Goal: Information Seeking & Learning: Learn about a topic

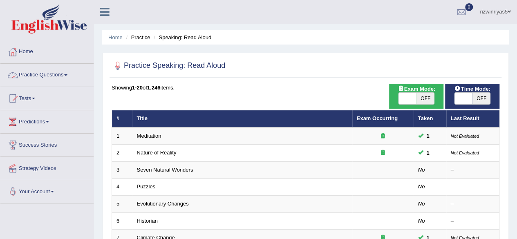
click at [63, 72] on link "Practice Questions" at bounding box center [46, 74] width 93 height 20
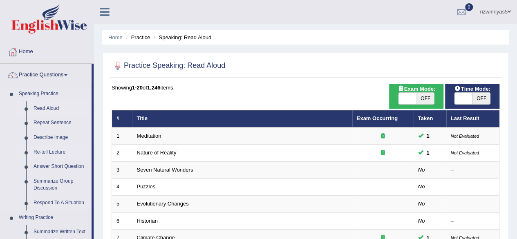
click at [52, 152] on link "Re-tell Lecture" at bounding box center [61, 152] width 62 height 15
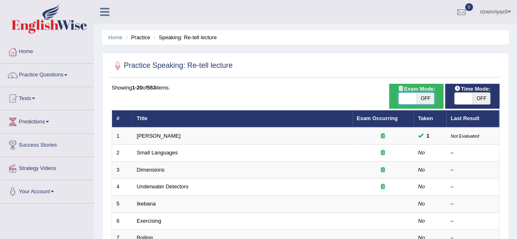
click at [413, 100] on span at bounding box center [407, 98] width 18 height 11
checkbox input "true"
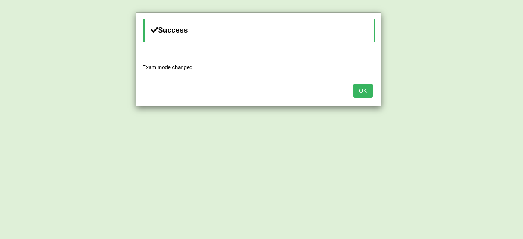
click at [370, 94] on button "OK" at bounding box center [362, 91] width 19 height 14
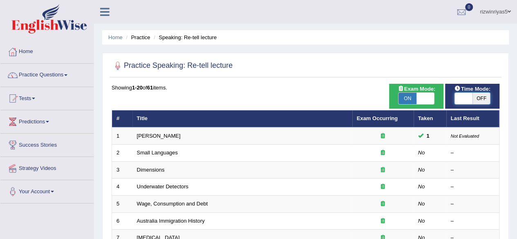
click at [461, 98] on span at bounding box center [463, 98] width 18 height 11
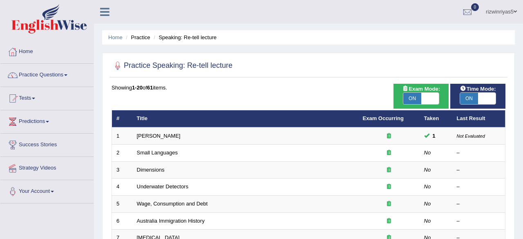
click at [461, 98] on span "ON" at bounding box center [469, 98] width 18 height 11
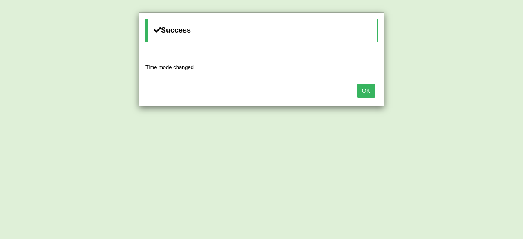
click at [367, 89] on button "OK" at bounding box center [366, 91] width 19 height 14
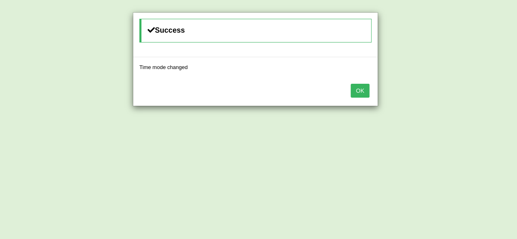
click at [367, 89] on button "OK" at bounding box center [360, 91] width 19 height 14
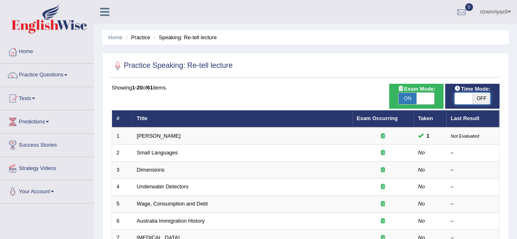
click at [468, 99] on span at bounding box center [463, 98] width 18 height 11
checkbox input "true"
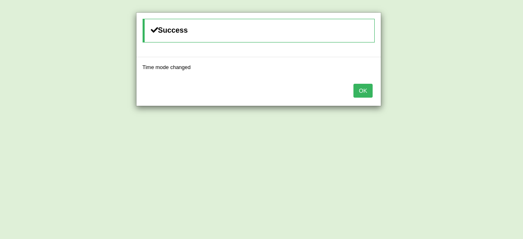
click at [362, 92] on button "OK" at bounding box center [362, 91] width 19 height 14
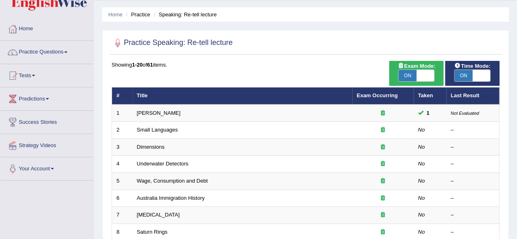
scroll to position [47, 0]
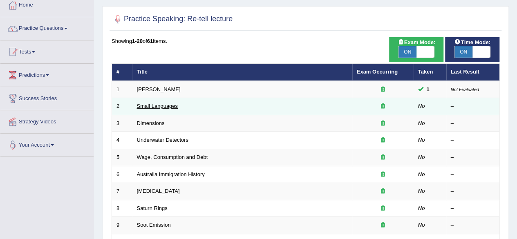
click at [170, 104] on link "Small Languages" at bounding box center [157, 106] width 41 height 6
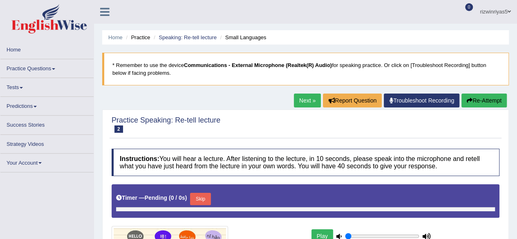
type input "0.9"
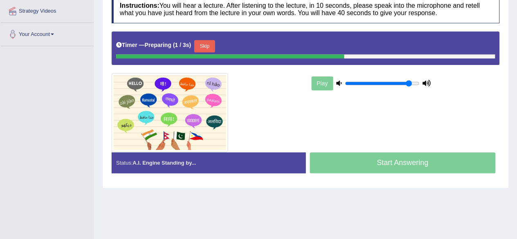
scroll to position [157, 0]
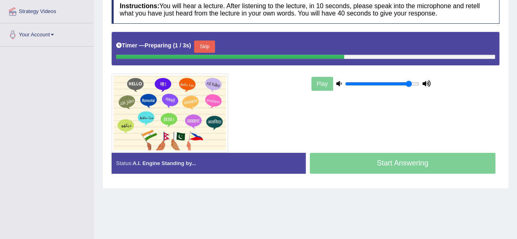
drag, startPoint x: 523, startPoint y: 57, endPoint x: 523, endPoint y: 139, distance: 82.1
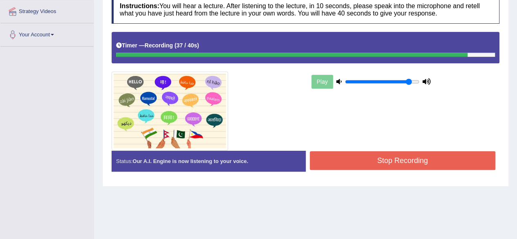
click at [405, 165] on button "Stop Recording" at bounding box center [403, 160] width 186 height 19
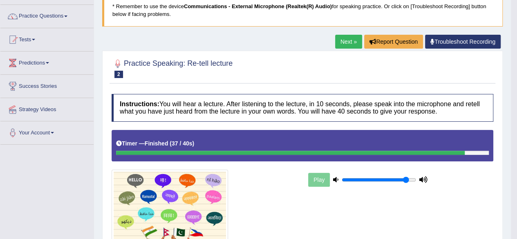
scroll to position [0, 0]
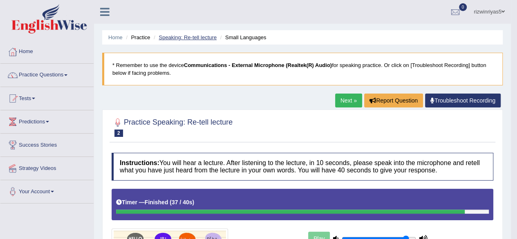
click at [210, 37] on link "Speaking: Re-tell lecture" at bounding box center [188, 37] width 58 height 6
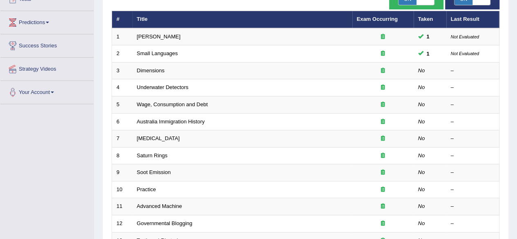
scroll to position [115, 0]
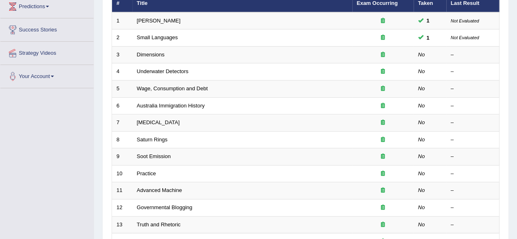
click at [517, 94] on html "Toggle navigation Home Practice Questions Speaking Practice Read Aloud Repeat S…" at bounding box center [258, 4] width 517 height 239
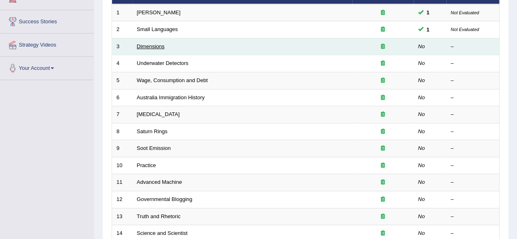
click at [157, 44] on link "Dimensions" at bounding box center [151, 46] width 28 height 6
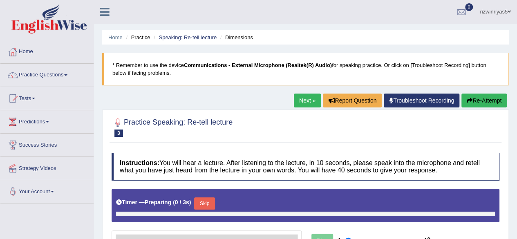
type input "0.9"
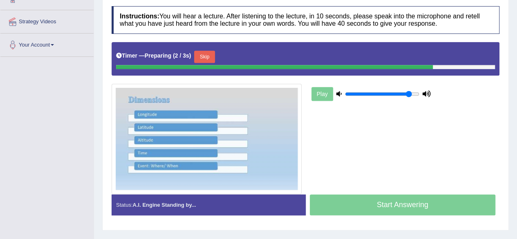
scroll to position [148, 0]
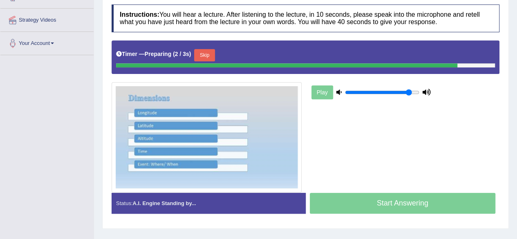
drag, startPoint x: 523, startPoint y: 39, endPoint x: 523, endPoint y: 116, distance: 77.6
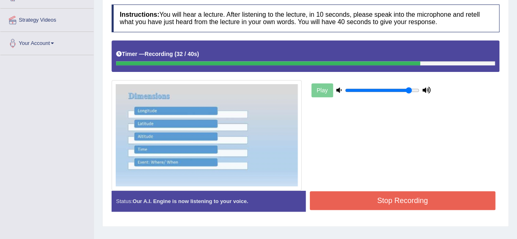
click at [443, 199] on button "Stop Recording" at bounding box center [403, 200] width 186 height 19
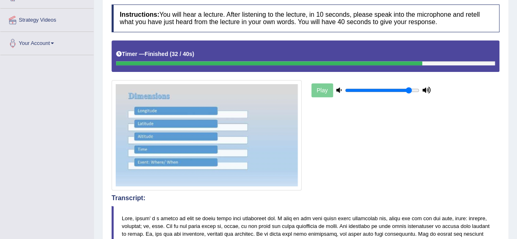
drag, startPoint x: 521, startPoint y: 66, endPoint x: 523, endPoint y: 107, distance: 41.3
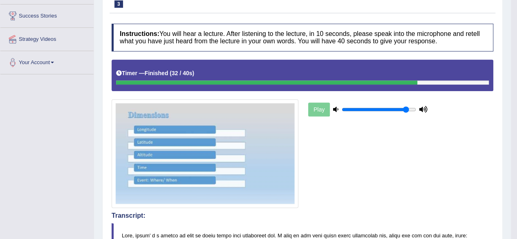
scroll to position [0, 0]
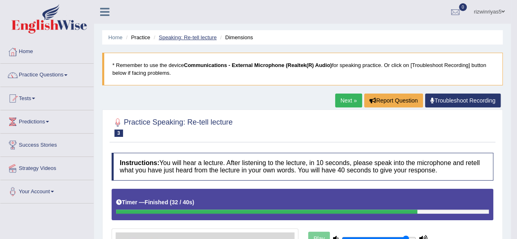
click at [200, 36] on link "Speaking: Re-tell lecture" at bounding box center [188, 37] width 58 height 6
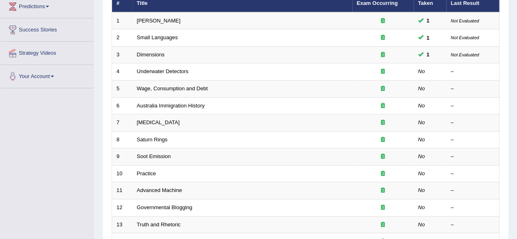
scroll to position [115, 0]
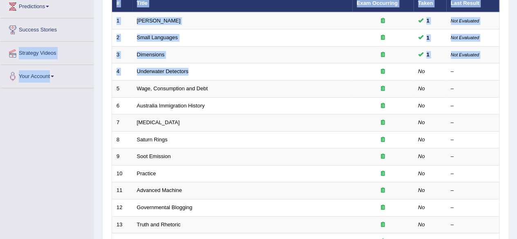
drag, startPoint x: 268, startPoint y: 78, endPoint x: 14, endPoint y: 50, distance: 255.4
click at [14, 50] on div "Toggle navigation Home Practice Questions Speaking Practice Read Aloud Repeat S…" at bounding box center [258, 153] width 517 height 537
click at [98, 54] on div "Home Practice Speaking: Re-tell lecture Practice Speaking: Re-tell lecture Time…" at bounding box center [305, 145] width 423 height 521
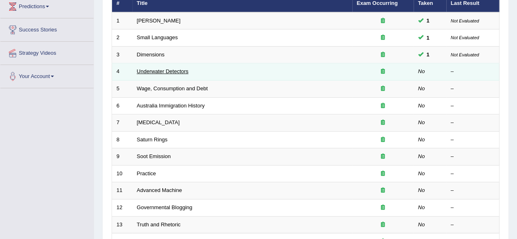
click at [172, 73] on link "Underwater Detectors" at bounding box center [162, 71] width 51 height 6
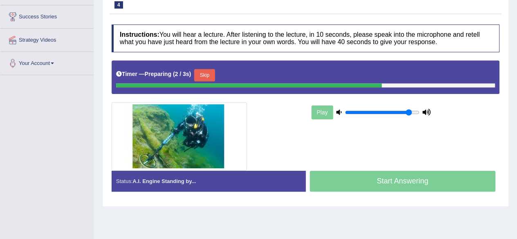
scroll to position [141, 0]
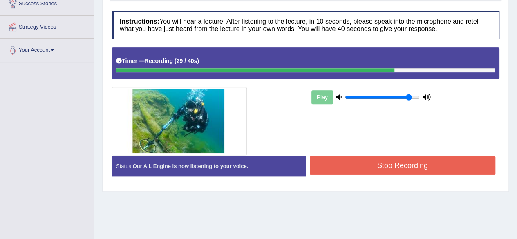
click at [432, 161] on button "Stop Recording" at bounding box center [403, 165] width 186 height 19
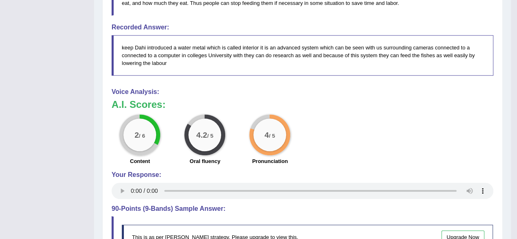
scroll to position [0, 0]
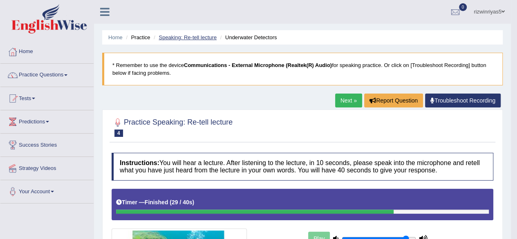
click at [199, 40] on link "Speaking: Re-tell lecture" at bounding box center [188, 37] width 58 height 6
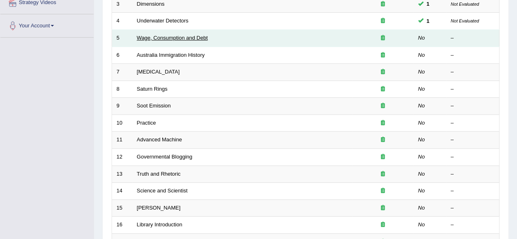
click at [184, 36] on link "Wage, Consumption and Debt" at bounding box center [172, 38] width 71 height 6
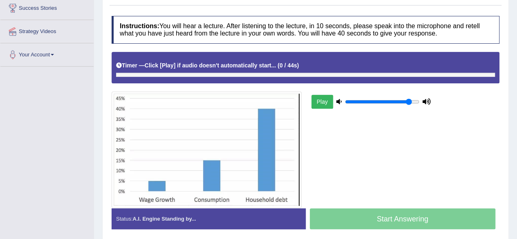
scroll to position [76, 0]
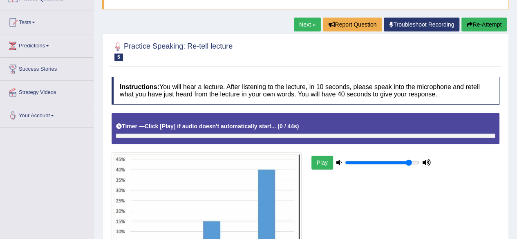
drag, startPoint x: 523, startPoint y: 74, endPoint x: 512, endPoint y: 114, distance: 41.4
click at [512, 114] on html "Toggle navigation Home Practice Questions Speaking Practice Read Aloud Repeat S…" at bounding box center [258, 43] width 517 height 239
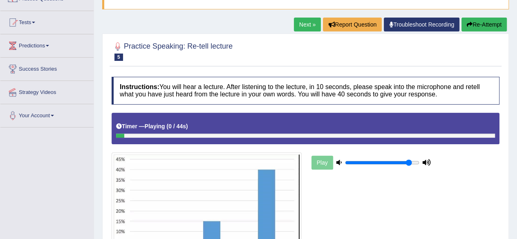
drag, startPoint x: 512, startPoint y: 114, endPoint x: 523, endPoint y: 157, distance: 44.2
click at [517, 157] on html "Toggle navigation Home Practice Questions Speaking Practice Read Aloud Repeat S…" at bounding box center [258, 43] width 517 height 239
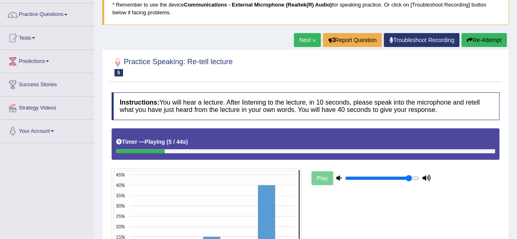
scroll to position [9, 0]
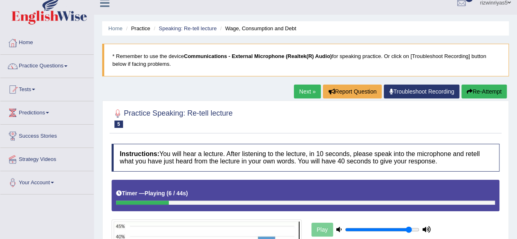
click at [246, 54] on b "Communications - External Microphone (Realtek(R) Audio)" at bounding box center [258, 56] width 148 height 6
